Goal: Information Seeking & Learning: Learn about a topic

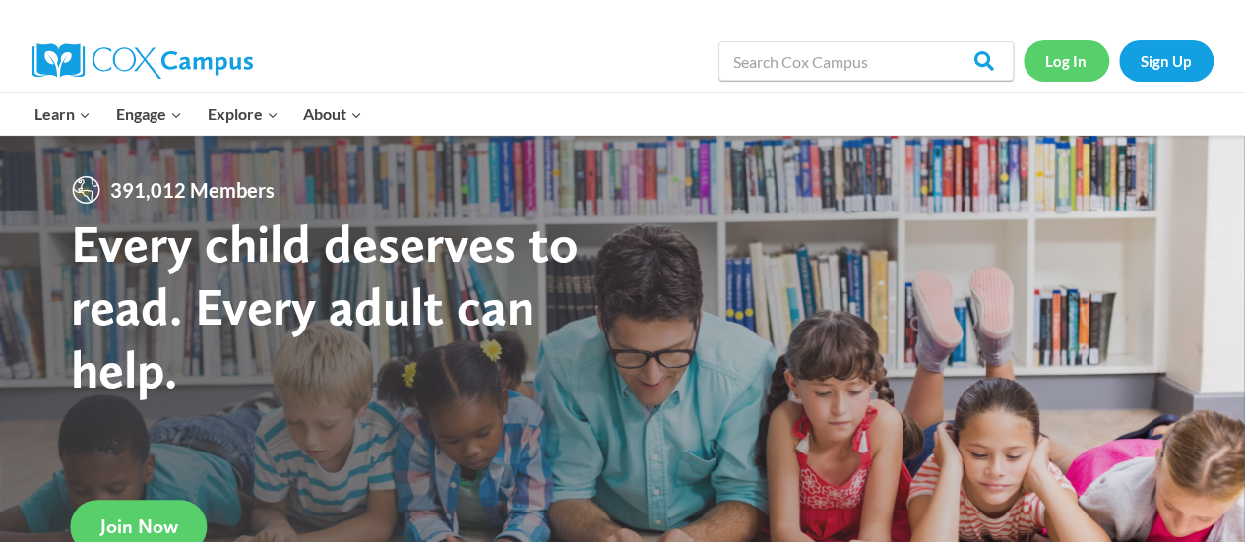
click at [1058, 62] on link "Log In" at bounding box center [1067, 60] width 86 height 40
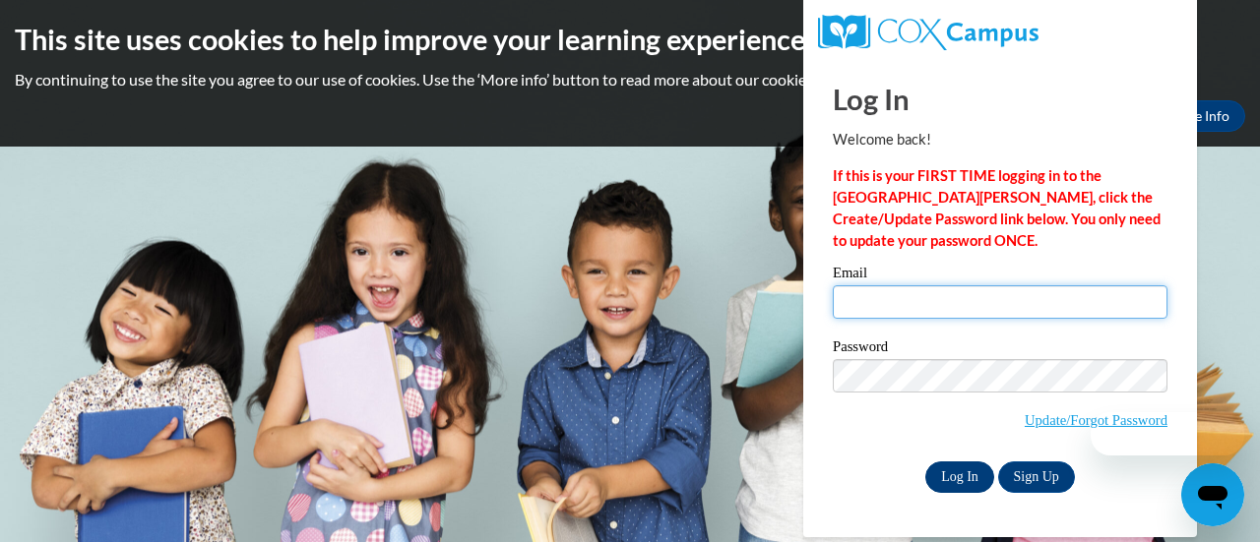
type input "bloddeb@sdmfschools.org"
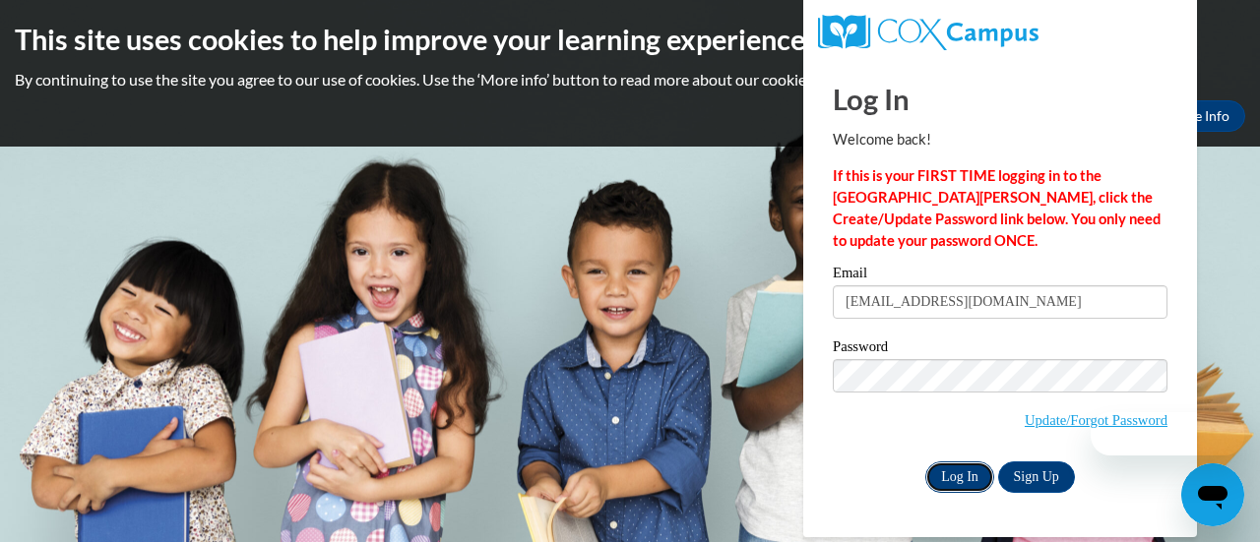
click at [961, 470] on input "Log In" at bounding box center [959, 477] width 69 height 31
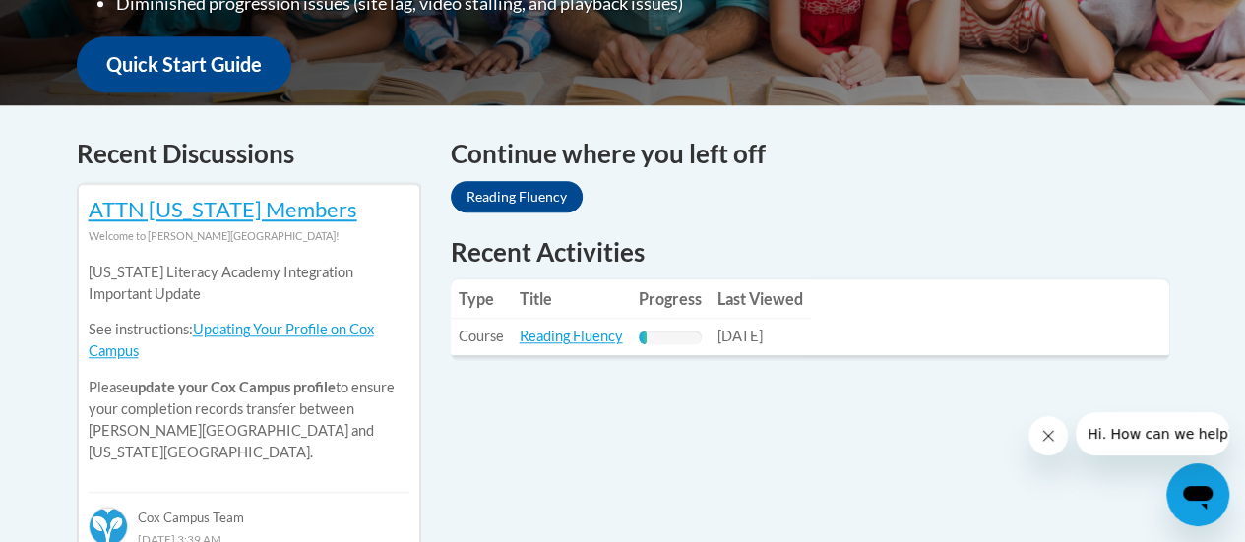
scroll to position [735, 0]
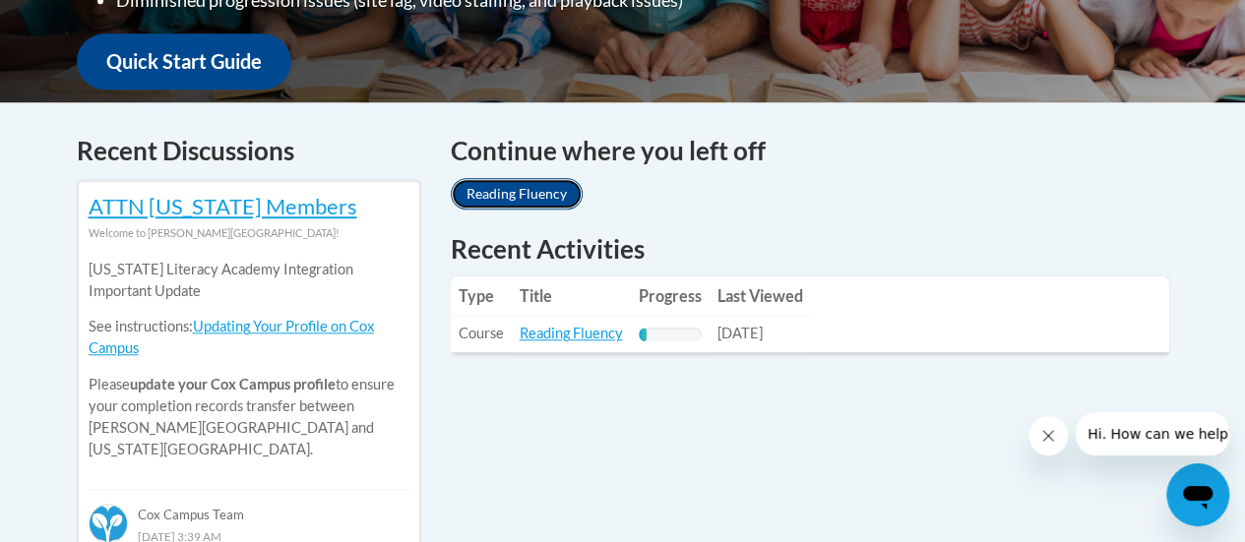
click at [504, 194] on link "Reading Fluency" at bounding box center [517, 193] width 132 height 31
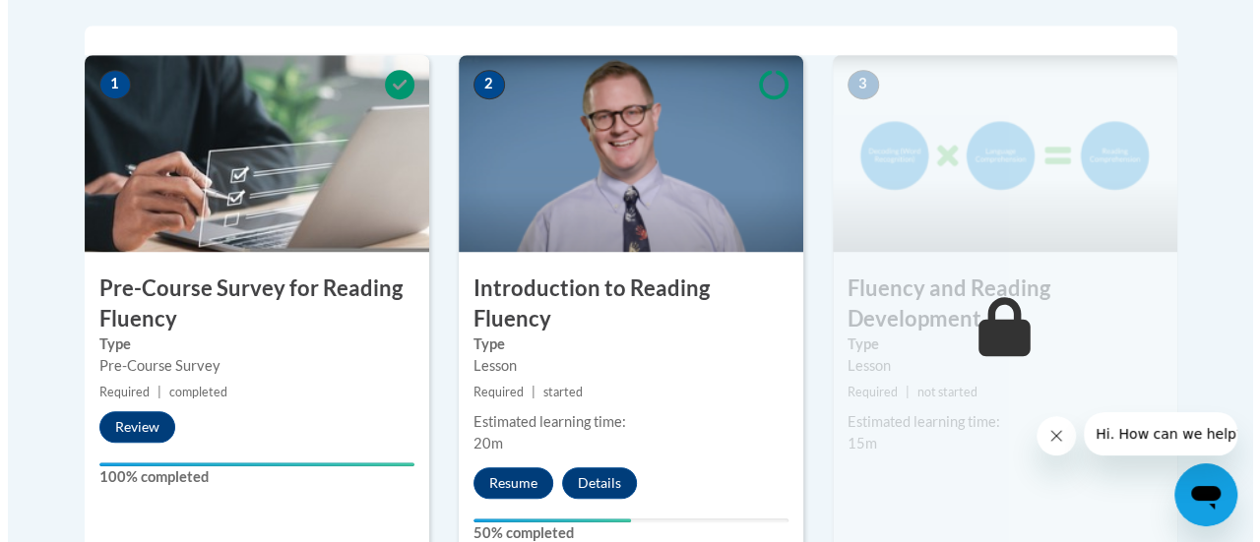
scroll to position [646, 0]
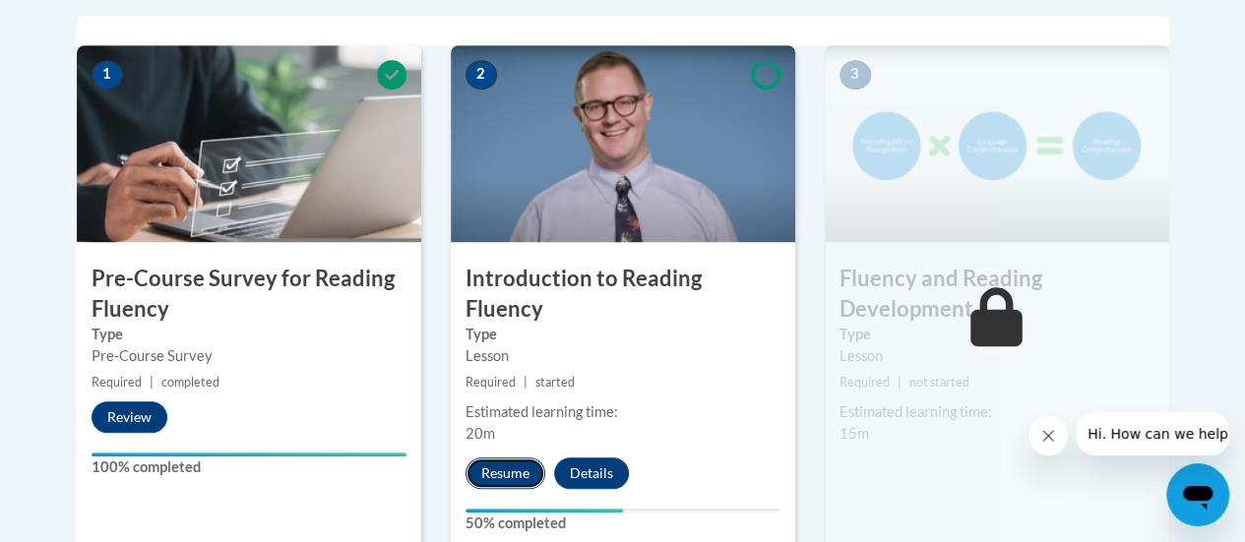
click at [499, 458] on button "Resume" at bounding box center [506, 473] width 80 height 31
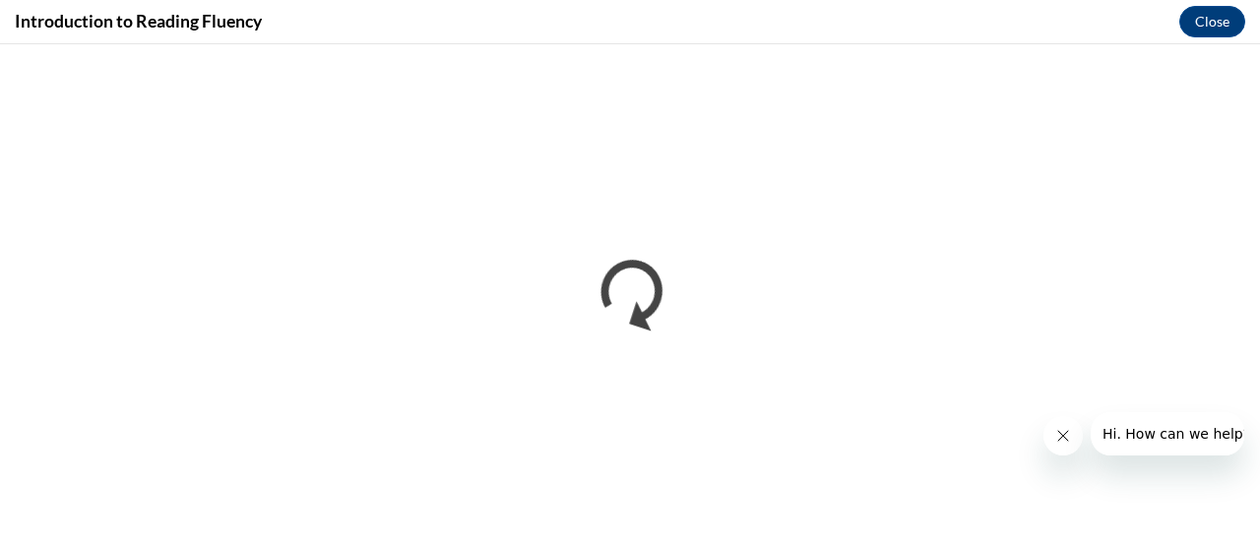
scroll to position [0, 0]
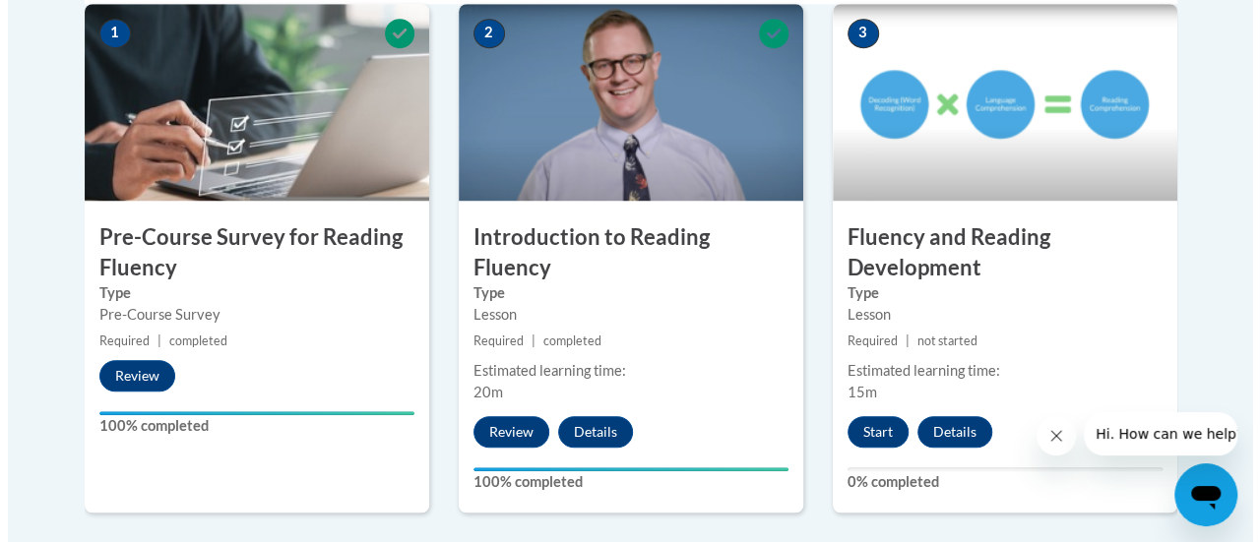
scroll to position [691, 0]
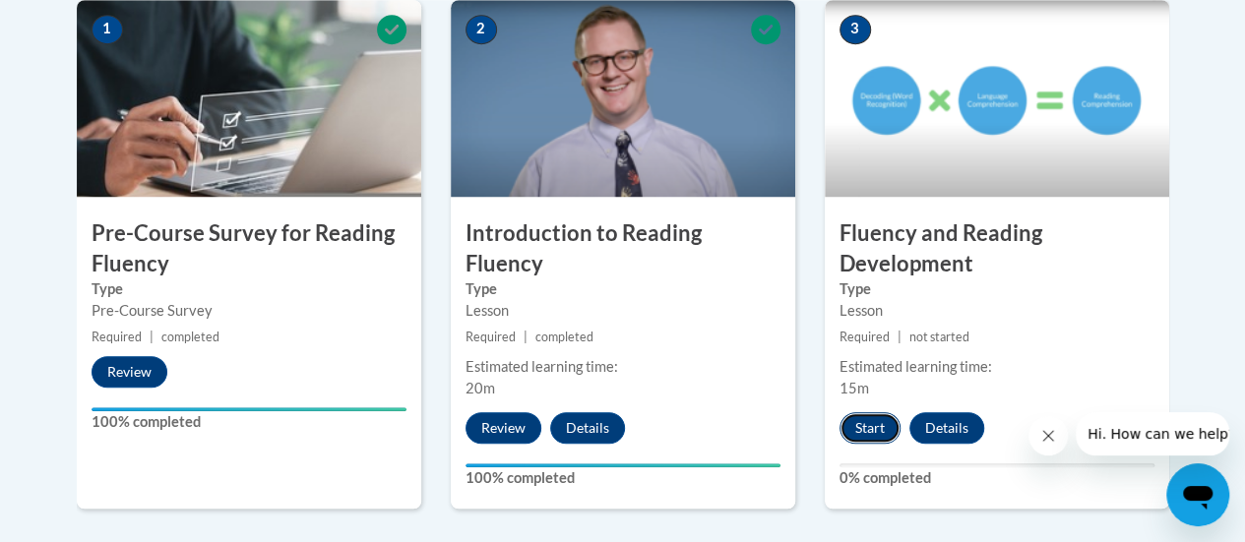
click at [857, 424] on button "Start" at bounding box center [870, 427] width 61 height 31
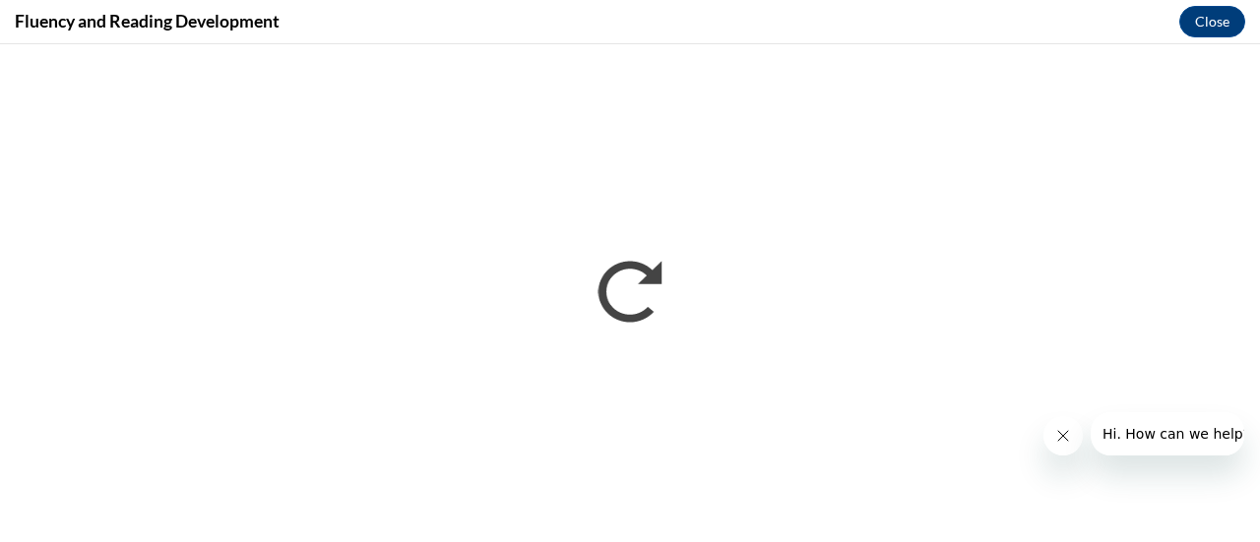
scroll to position [0, 0]
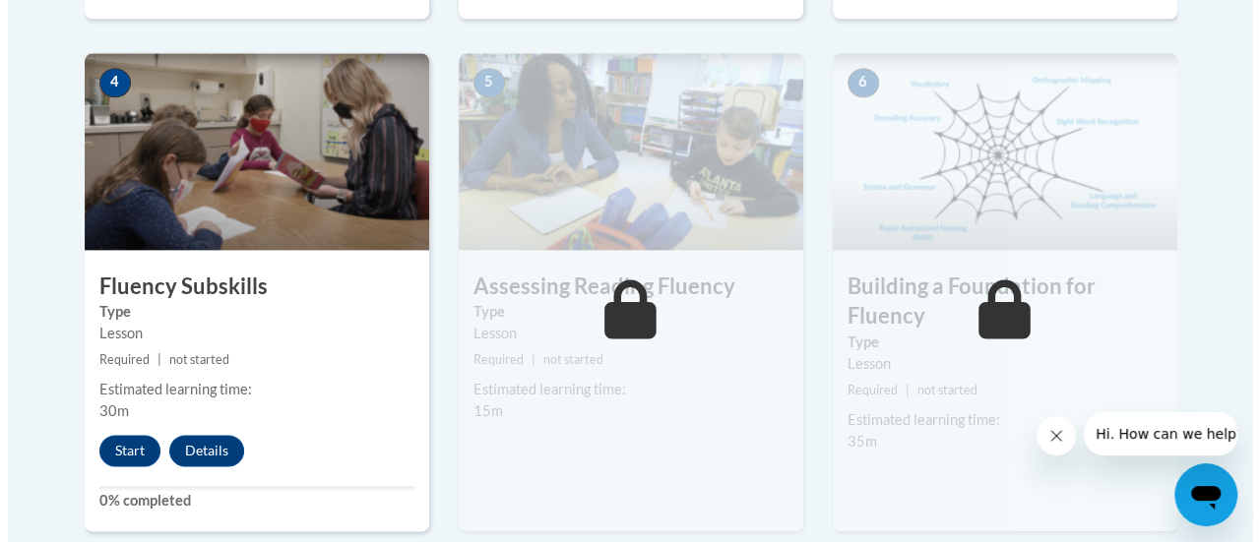
scroll to position [1192, 0]
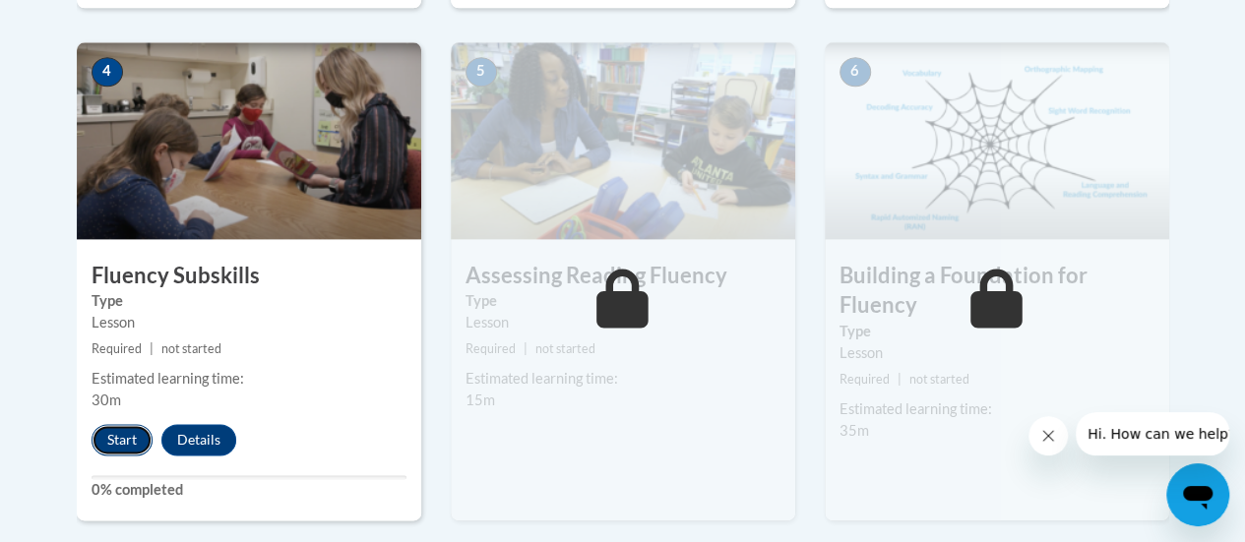
click at [118, 434] on button "Start" at bounding box center [122, 439] width 61 height 31
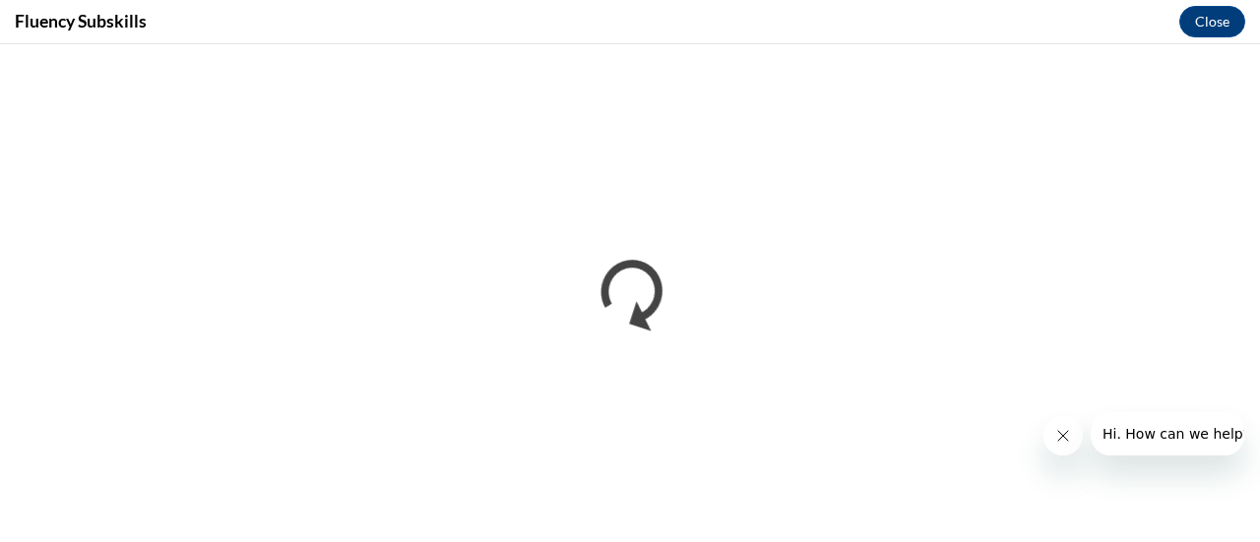
scroll to position [0, 0]
